Goal: Task Accomplishment & Management: Manage account settings

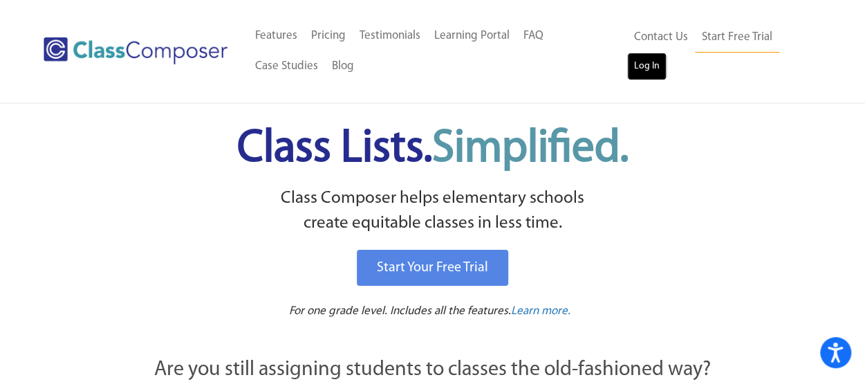
click at [639, 71] on link "Log In" at bounding box center [646, 67] width 39 height 28
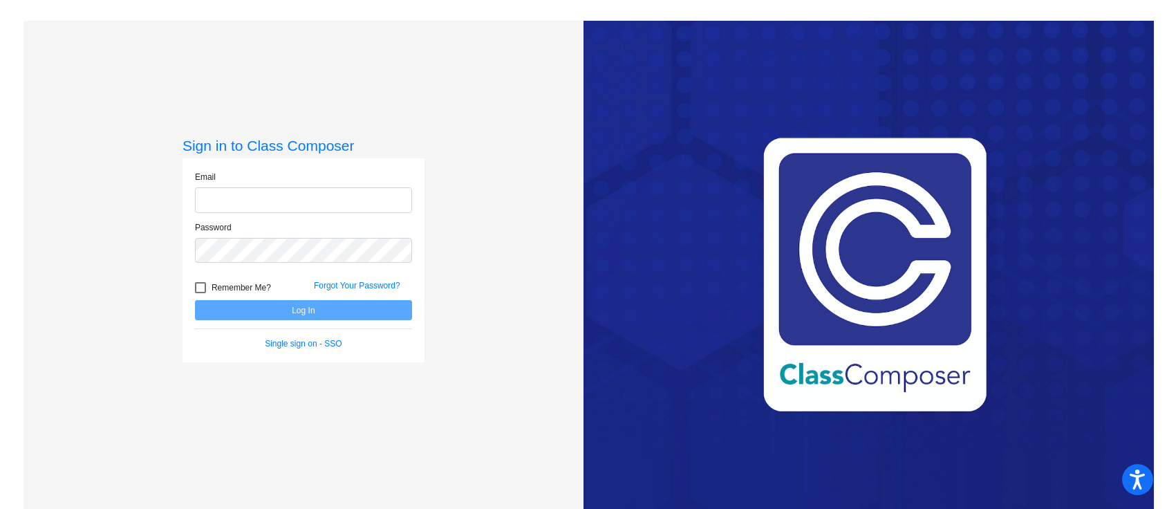
click at [324, 189] on input "email" at bounding box center [303, 200] width 217 height 26
type input "[EMAIL_ADDRESS][DOMAIN_NAME]"
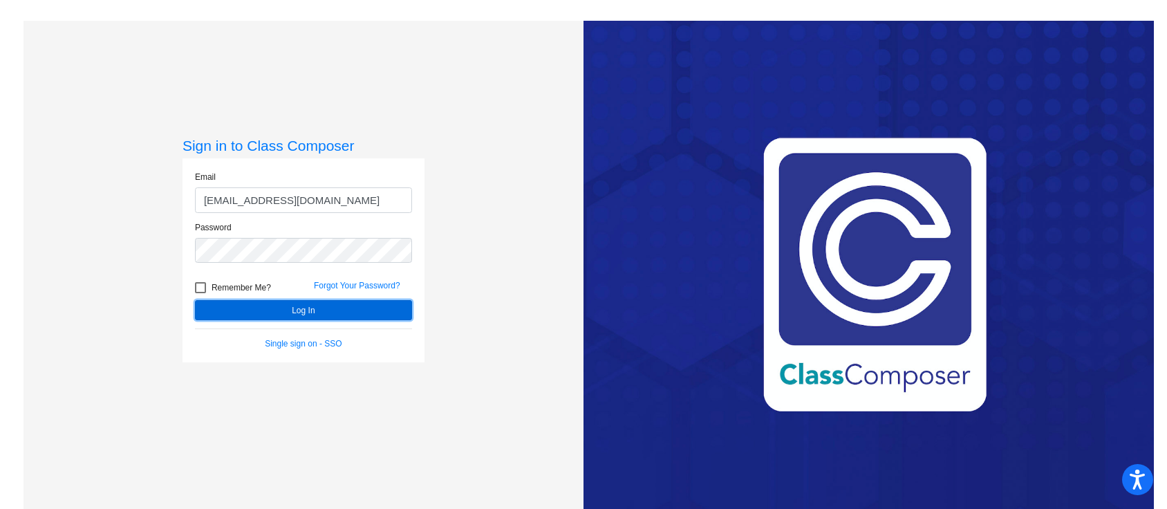
click at [249, 315] on button "Log In" at bounding box center [303, 310] width 217 height 20
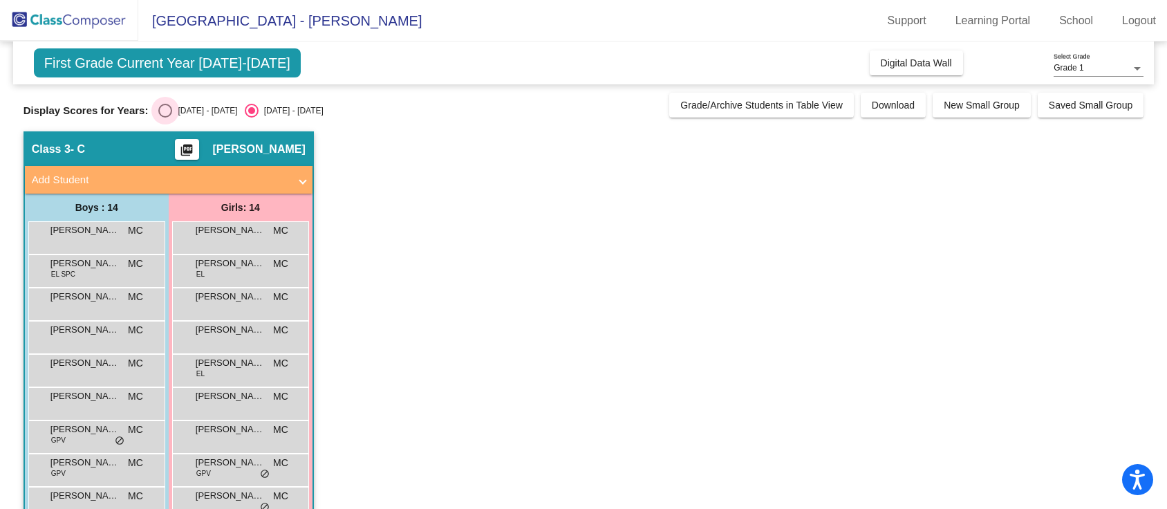
click at [167, 107] on div "Select an option" at bounding box center [165, 111] width 14 height 14
click at [165, 118] on input "[DATE] - [DATE]" at bounding box center [165, 118] width 1 height 1
radio input "true"
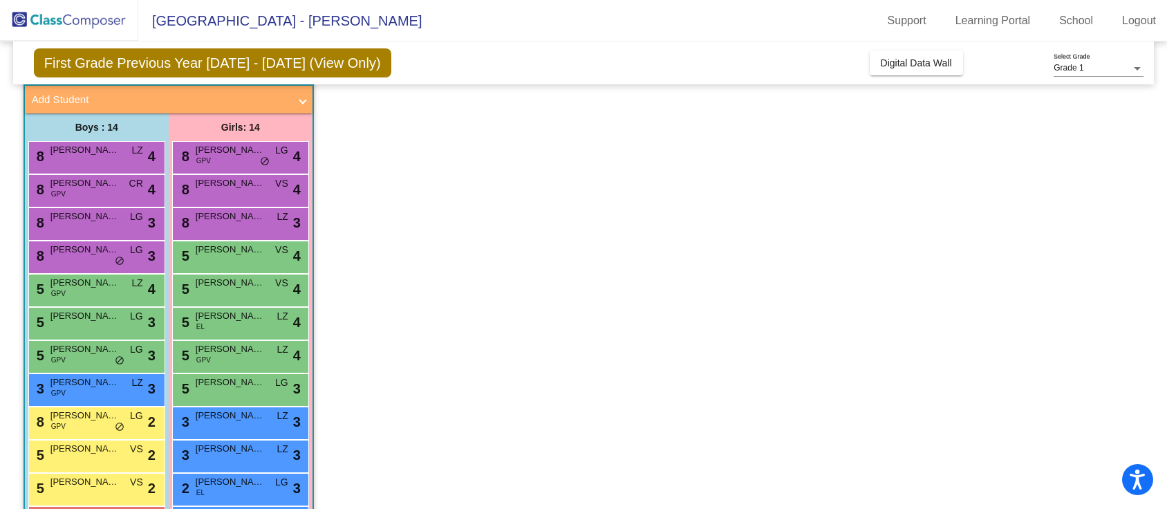
scroll to position [81, 0]
click at [97, 252] on span "[PERSON_NAME]" at bounding box center [84, 249] width 69 height 14
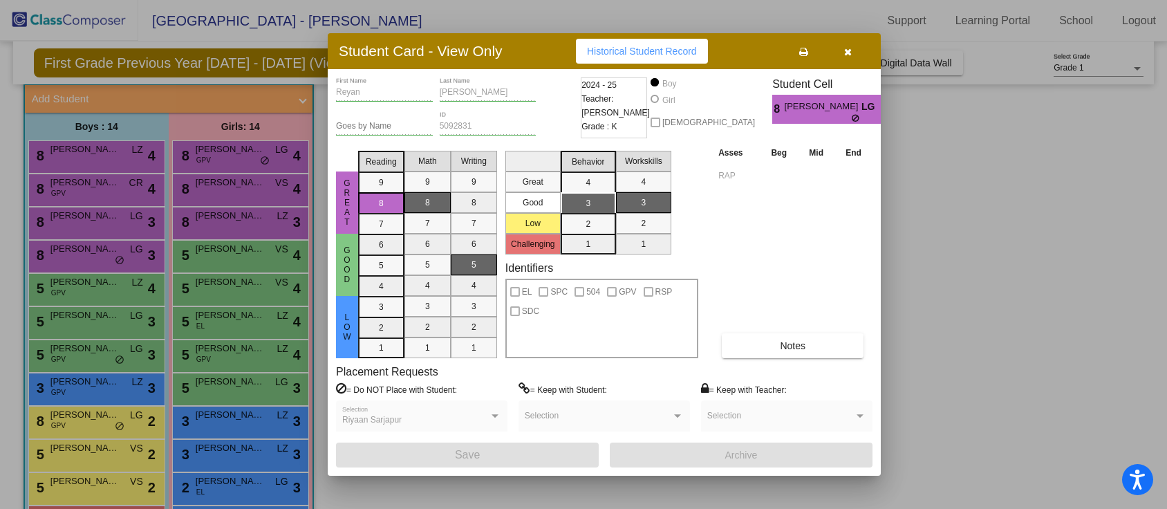
click at [92, 416] on div at bounding box center [583, 254] width 1167 height 509
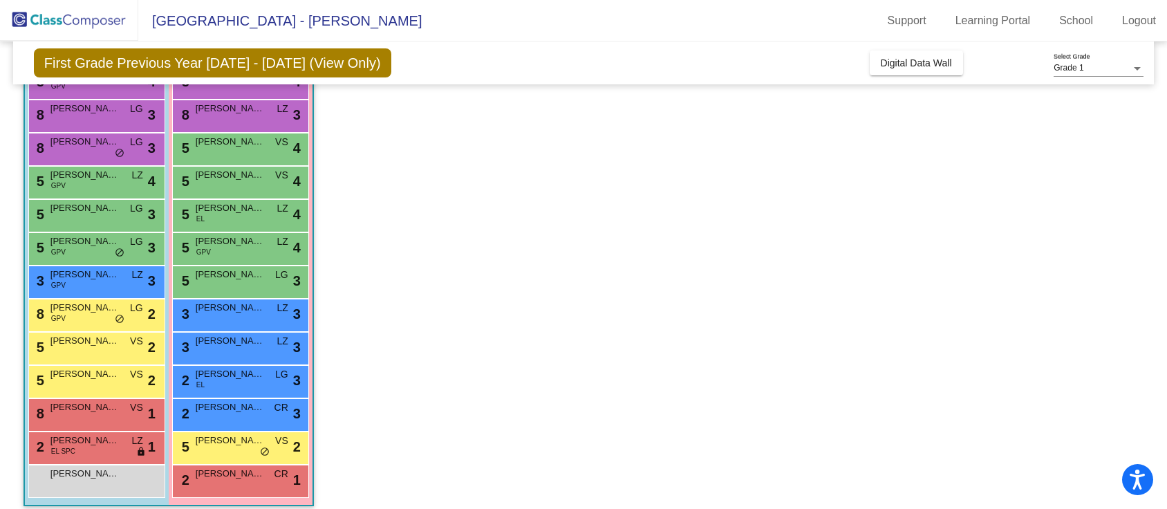
scroll to position [189, 0]
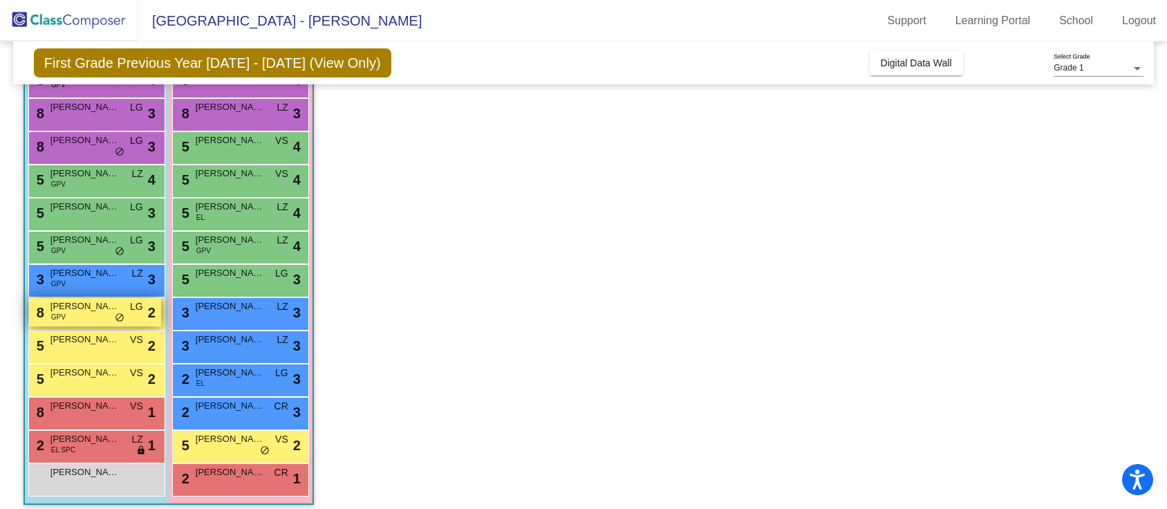
click at [91, 311] on span "[PERSON_NAME]" at bounding box center [84, 306] width 69 height 14
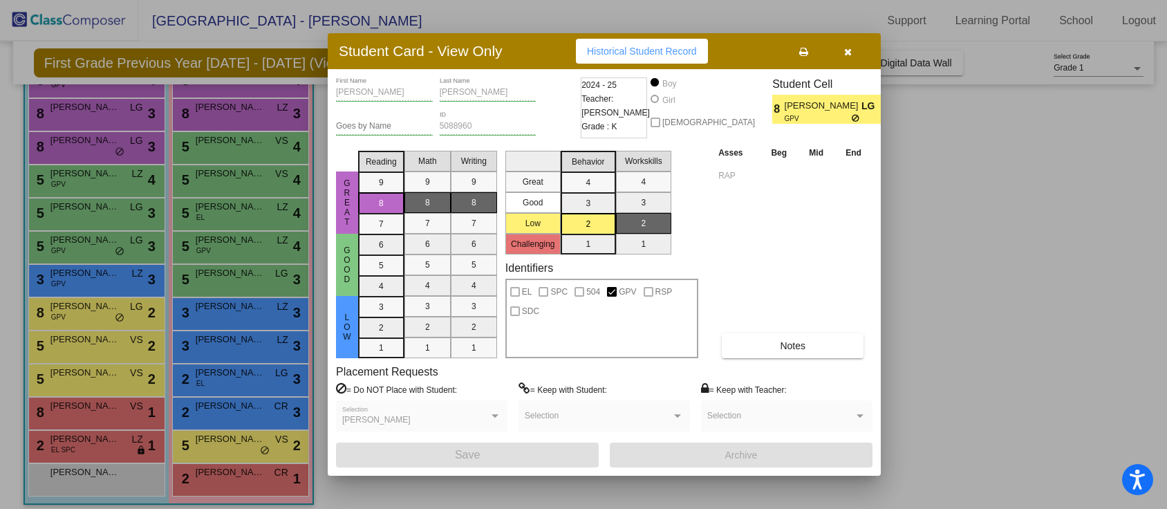
click at [236, 441] on div at bounding box center [583, 254] width 1167 height 509
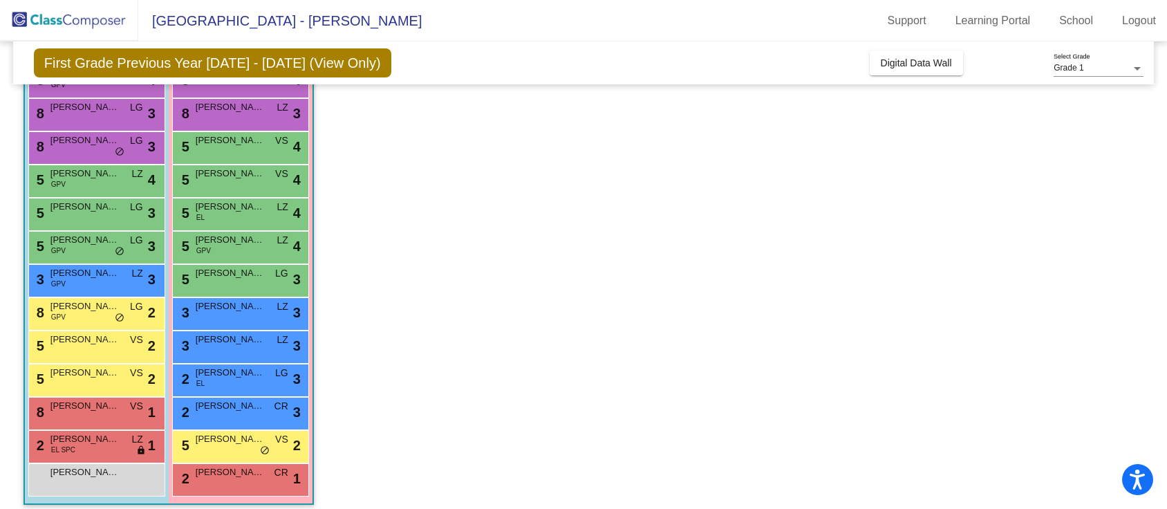
click at [236, 441] on span "[PERSON_NAME]" at bounding box center [230, 439] width 69 height 14
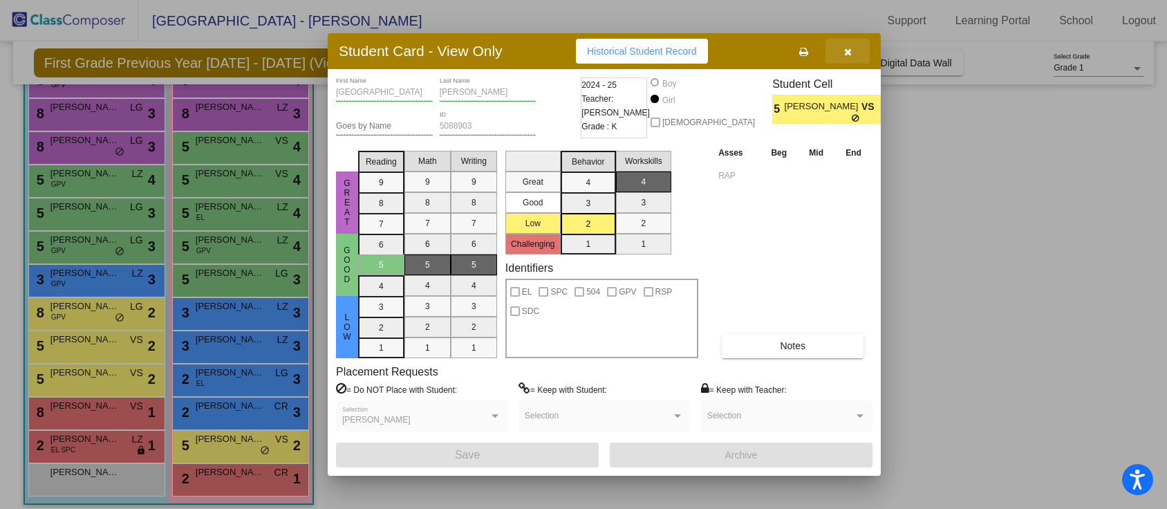
click at [846, 49] on icon "button" at bounding box center [848, 52] width 8 height 10
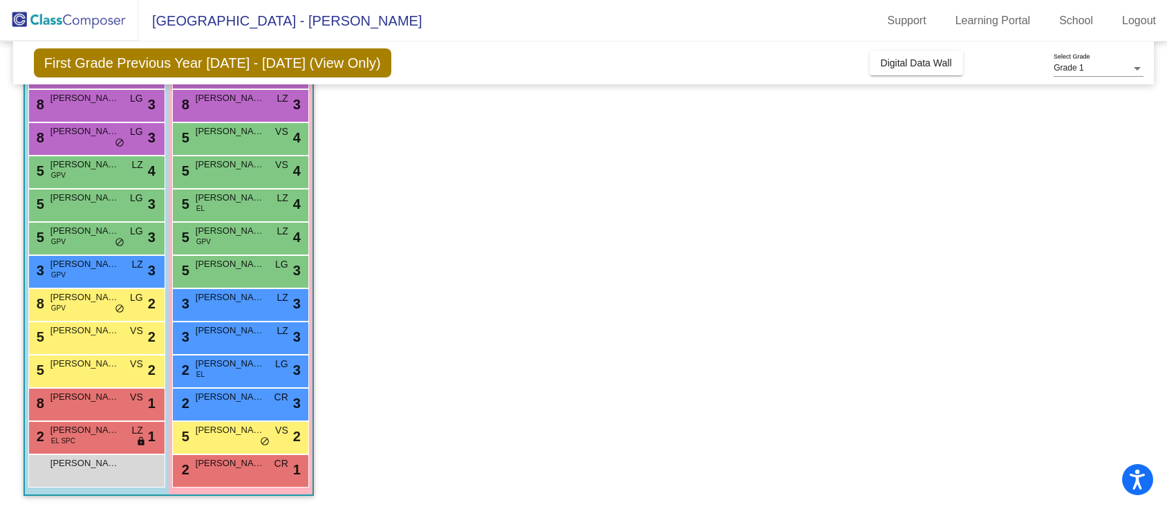
scroll to position [0, 0]
